Goal: Information Seeking & Learning: Learn about a topic

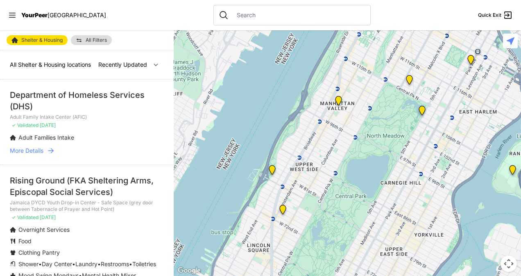
click at [337, 103] on img "Trinity Lutheran Church" at bounding box center [338, 102] width 10 height 13
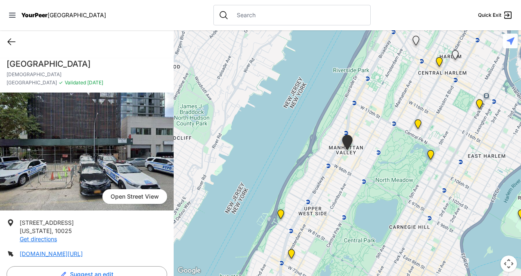
click at [14, 46] on icon at bounding box center [12, 42] width 10 height 10
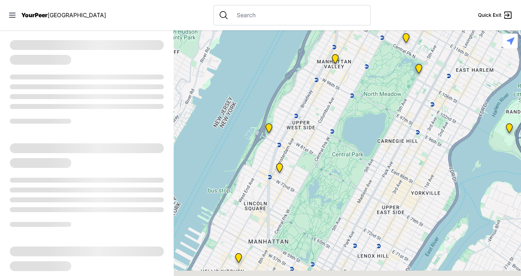
select select "recentlyUpdated"
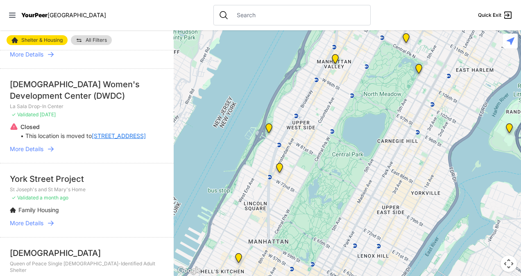
scroll to position [369, 0]
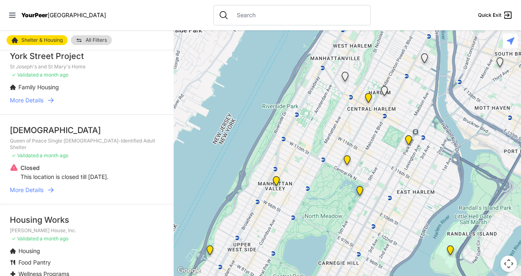
drag, startPoint x: 355, startPoint y: 98, endPoint x: 294, endPoint y: 224, distance: 139.2
click at [294, 224] on div at bounding box center [347, 153] width 347 height 246
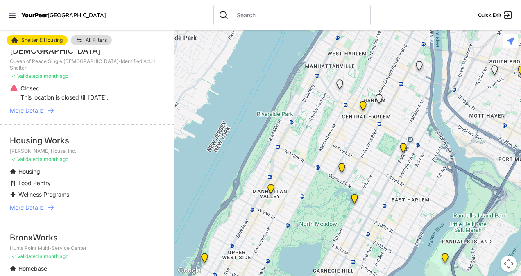
scroll to position [451, 0]
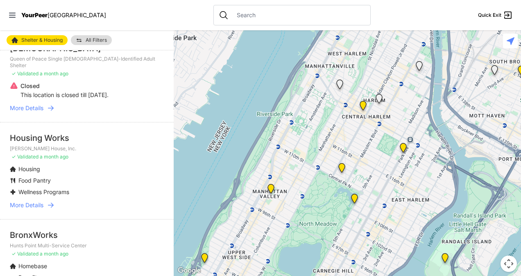
click at [50, 141] on div "Housing Works" at bounding box center [87, 137] width 154 height 11
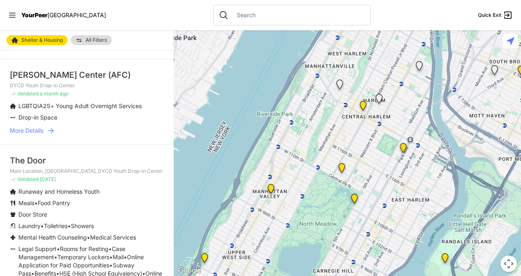
scroll to position [819, 0]
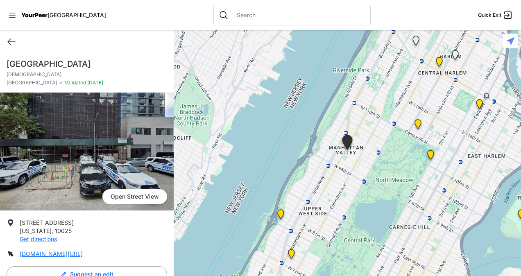
select select "recentlyUpdated"
